Goal: Task Accomplishment & Management: Use online tool/utility

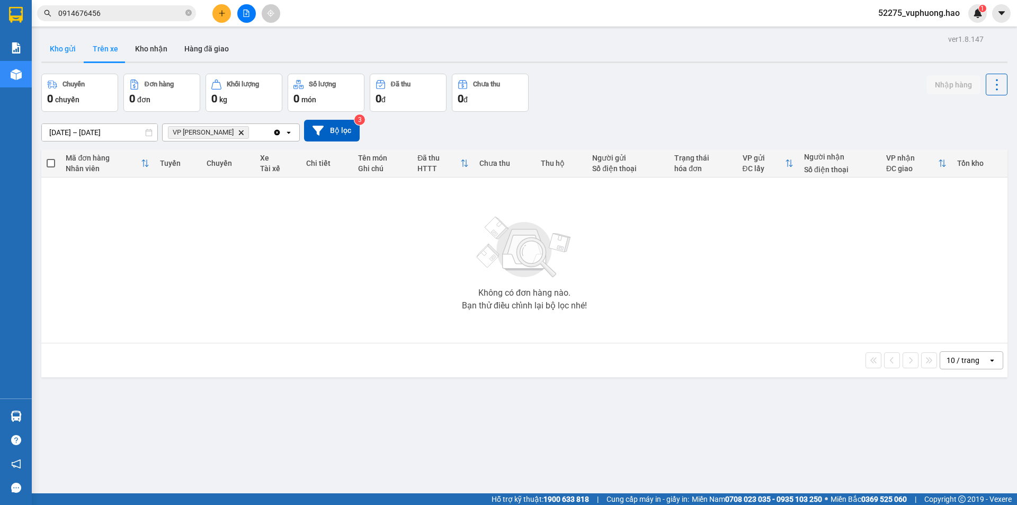
click at [68, 52] on button "Kho gửi" at bounding box center [62, 48] width 43 height 25
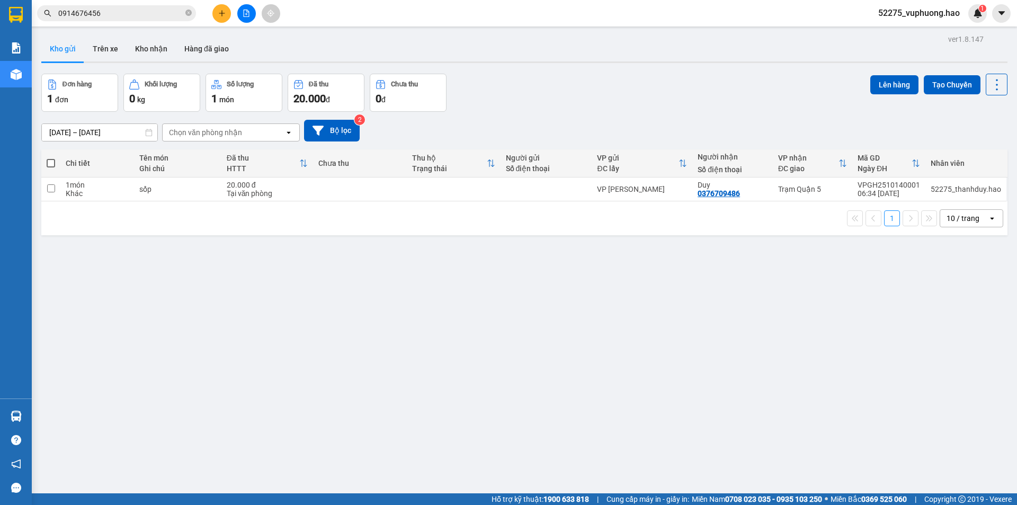
click at [49, 166] on span at bounding box center [51, 163] width 8 height 8
click at [51, 158] on input "checkbox" at bounding box center [51, 158] width 0 height 0
checkbox input "true"
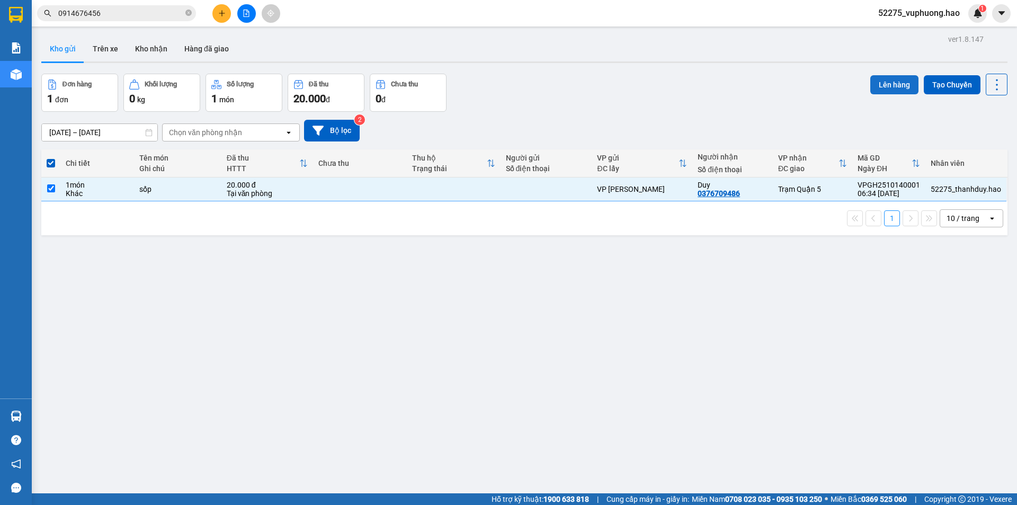
click at [883, 84] on button "Lên hàng" at bounding box center [894, 84] width 48 height 19
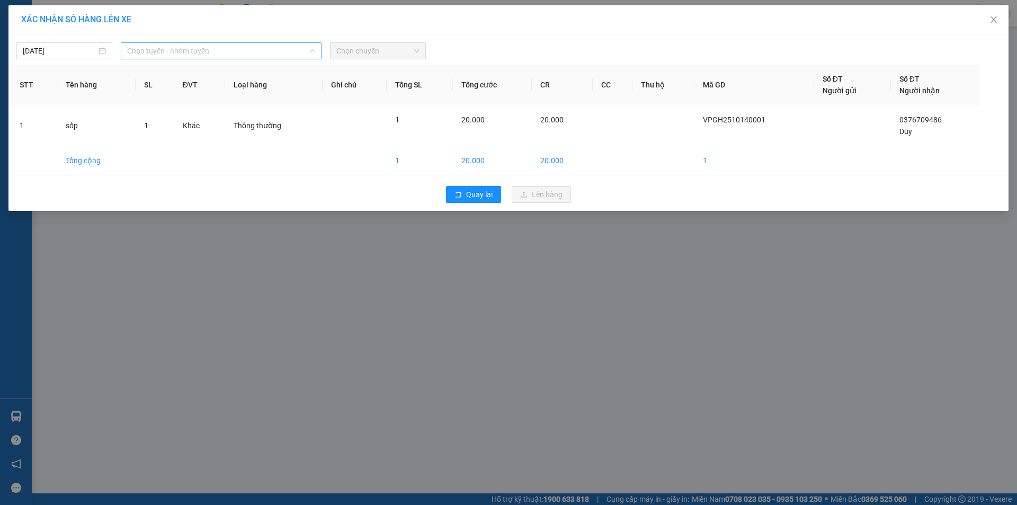
click at [236, 55] on span "Chọn tuyến - nhóm tuyến" at bounding box center [221, 51] width 188 height 16
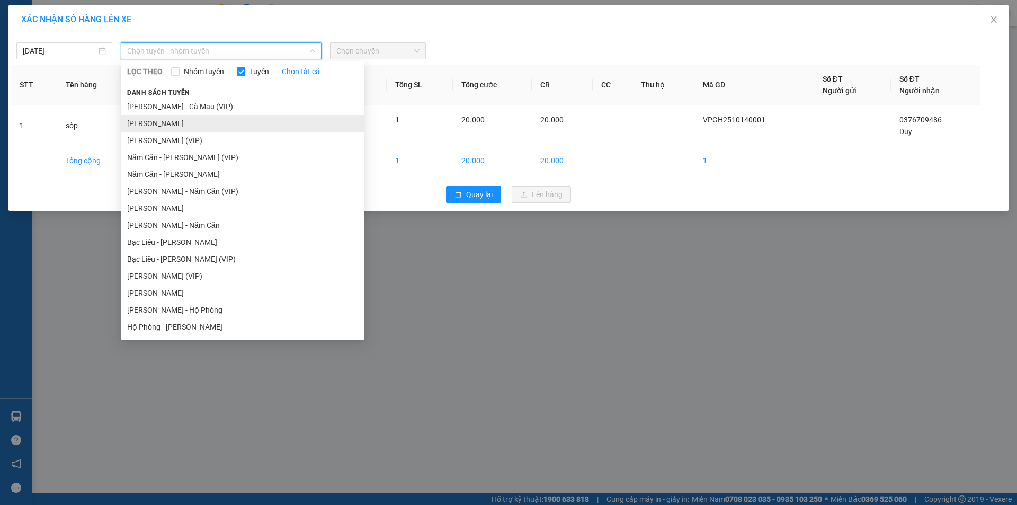
click at [171, 127] on li "[PERSON_NAME]" at bounding box center [243, 123] width 244 height 17
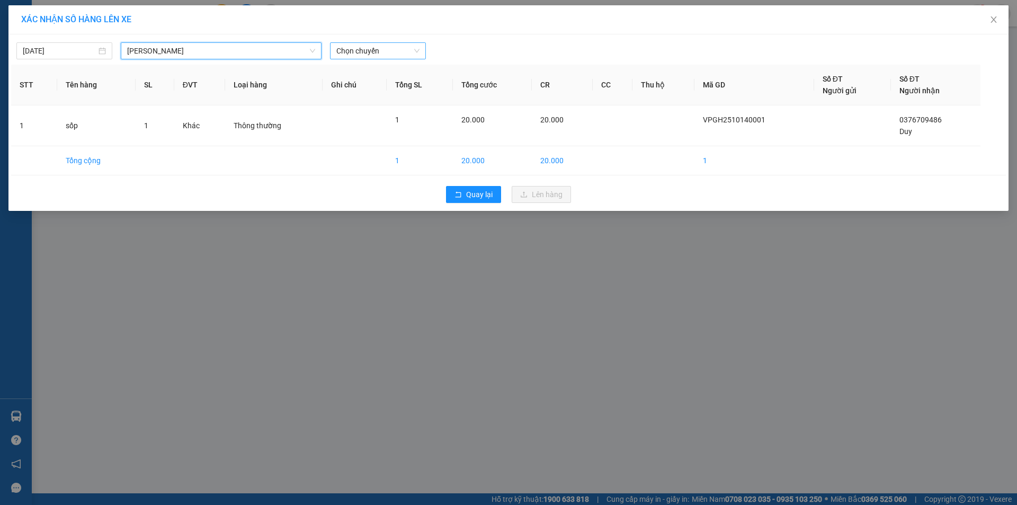
click at [358, 57] on span "Chọn chuyến" at bounding box center [377, 51] width 83 height 16
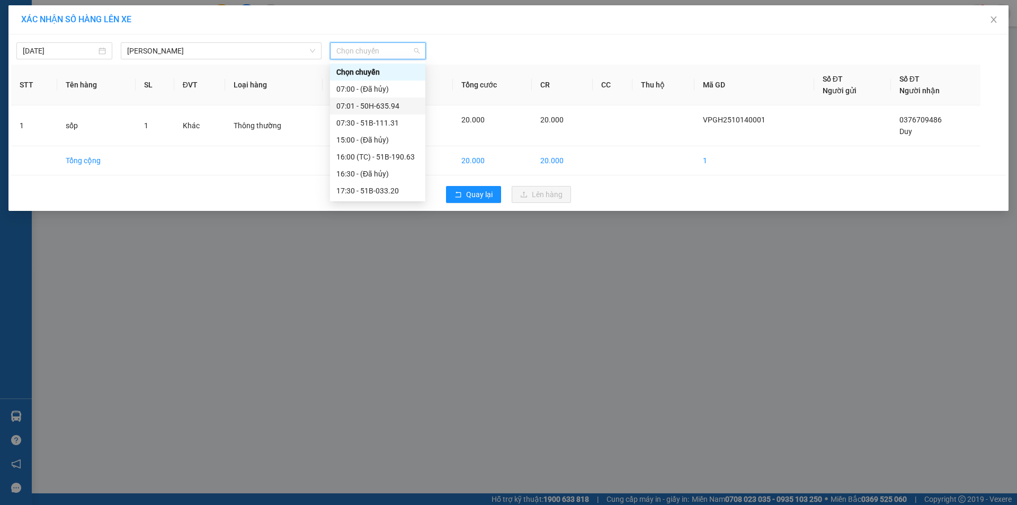
click at [368, 104] on div "07:01 - 50H-635.94" at bounding box center [377, 106] width 83 height 12
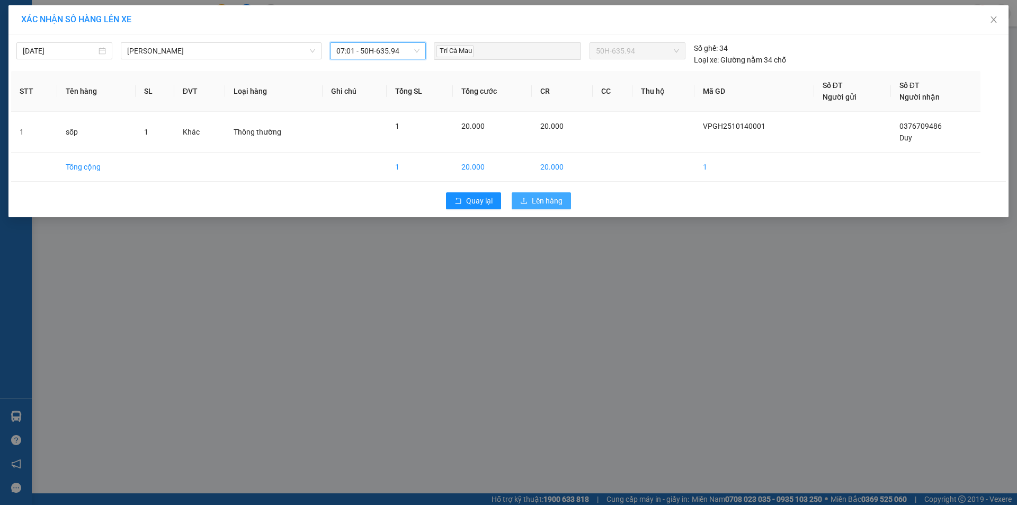
click at [549, 199] on span "Lên hàng" at bounding box center [547, 201] width 31 height 12
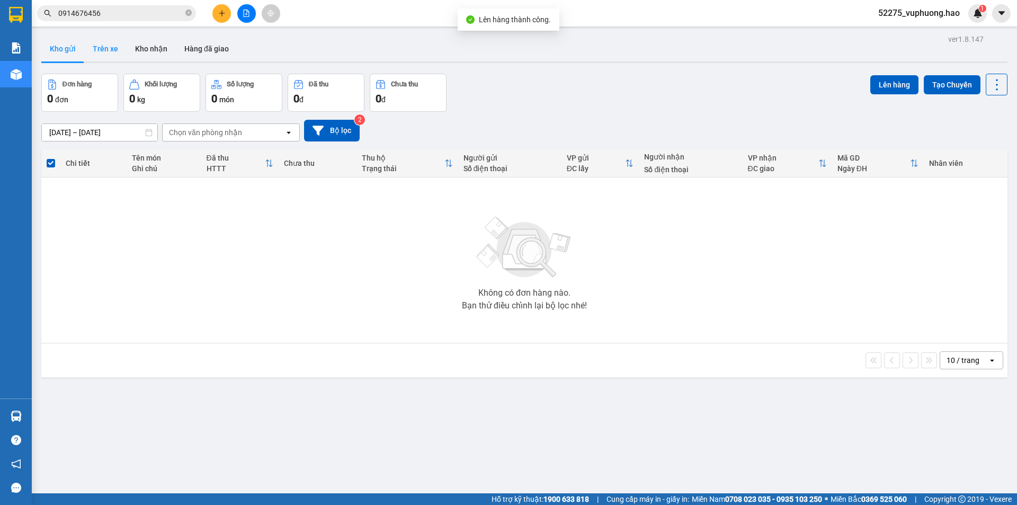
click at [119, 54] on button "Trên xe" at bounding box center [105, 48] width 42 height 25
click at [118, 54] on button "Trên xe" at bounding box center [105, 48] width 42 height 25
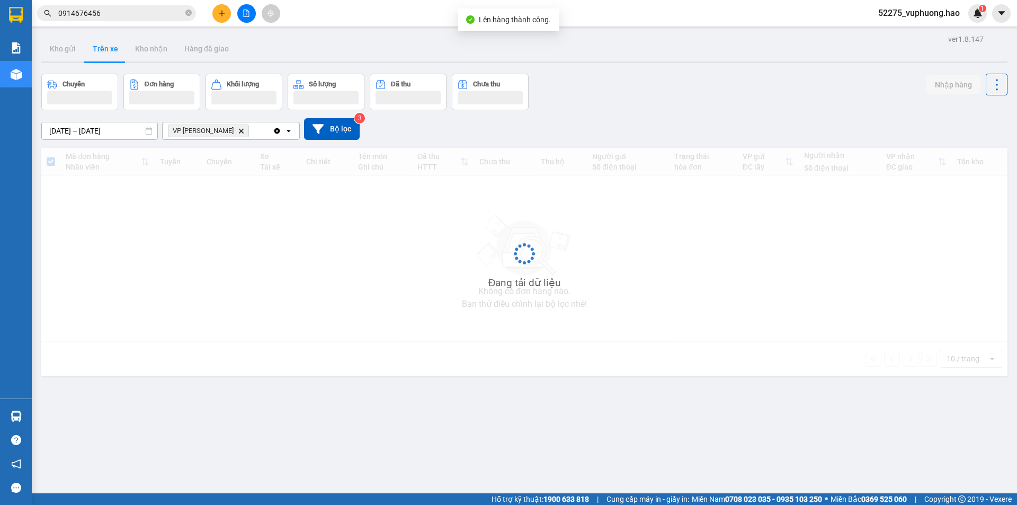
click at [118, 54] on button "Trên xe" at bounding box center [105, 48] width 42 height 25
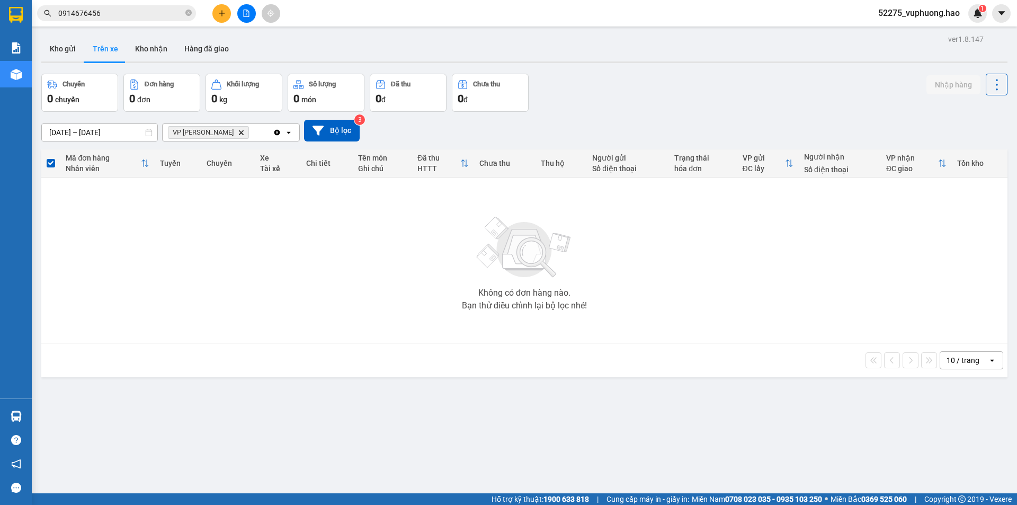
drag, startPoint x: 219, startPoint y: 132, endPoint x: 398, endPoint y: 33, distance: 204.6
click at [398, 33] on div "ver 1.8.147 Kho gửi Trên xe Kho nhận Hàng đã giao Chuyến 0 chuyến Đơn hàng 0 đơ…" at bounding box center [524, 284] width 975 height 505
